Goal: Browse casually

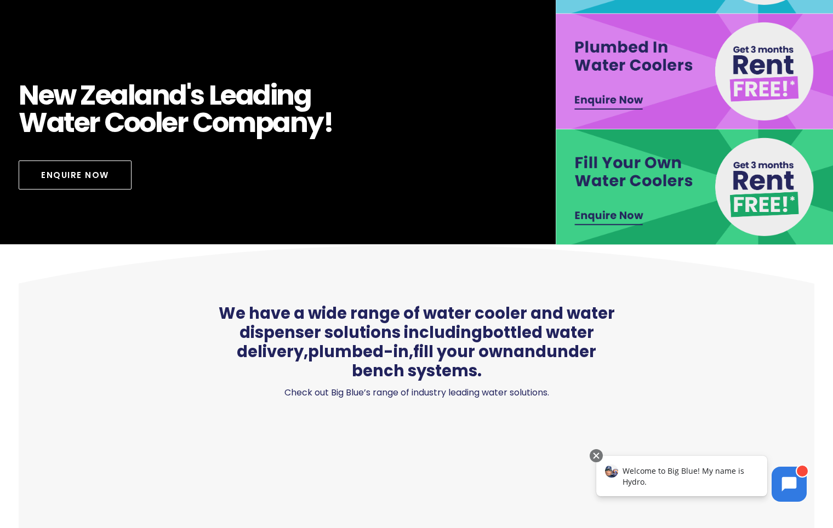
scroll to position [587, 0]
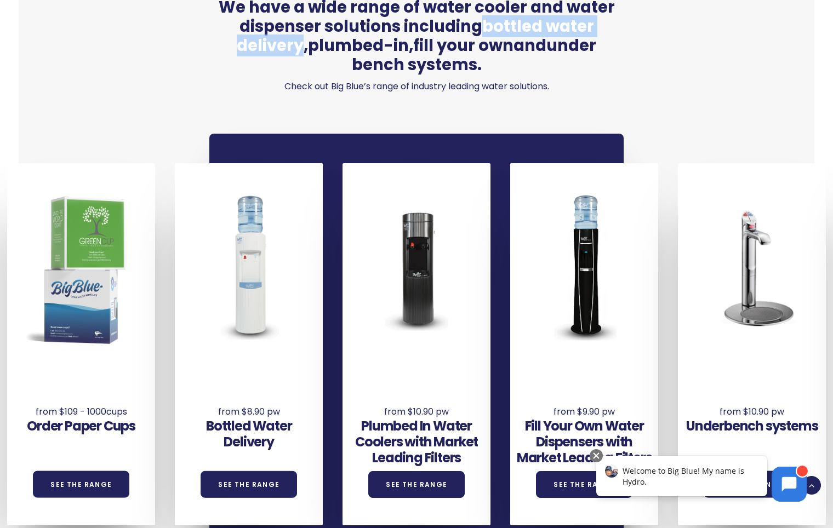
drag, startPoint x: 269, startPoint y: 53, endPoint x: 146, endPoint y: 85, distance: 126.9
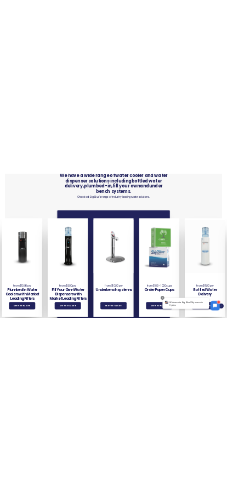
scroll to position [599, 0]
